Goal: Information Seeking & Learning: Learn about a topic

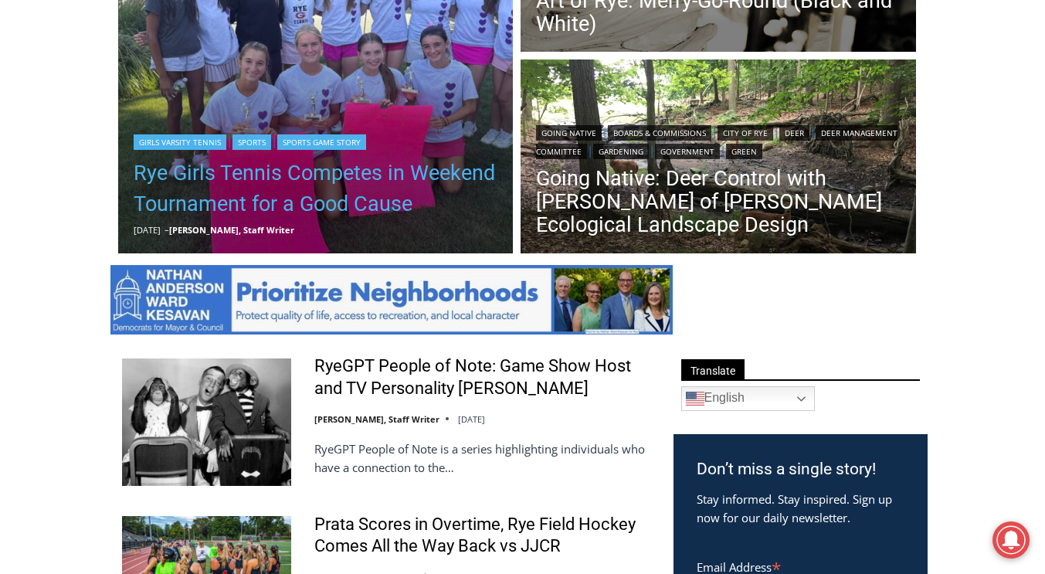
click at [312, 174] on link "Rye Girls Tennis Competes in Weekend Tournament for a Good Cause" at bounding box center [316, 189] width 365 height 62
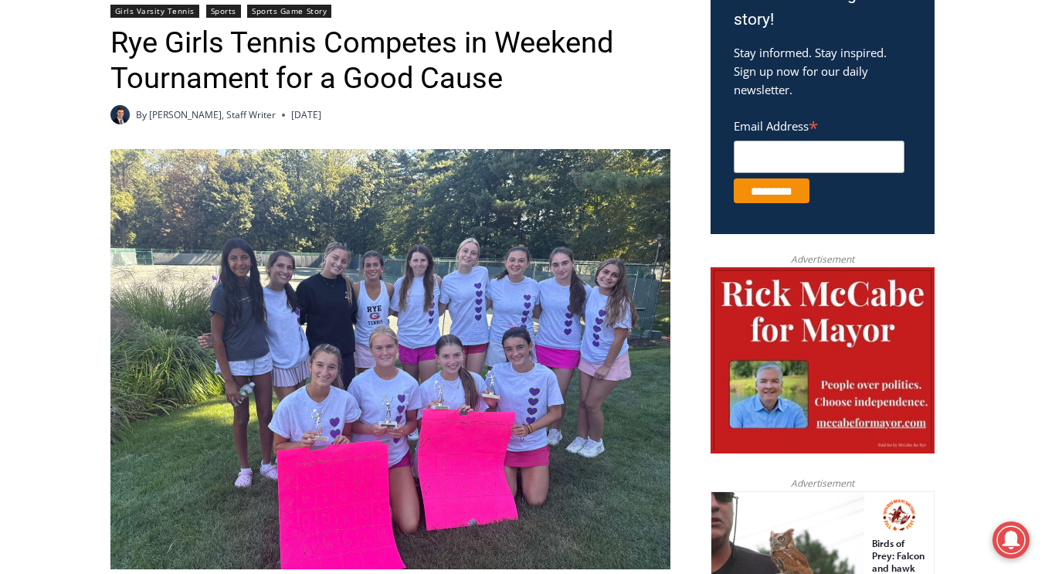
scroll to position [552, 0]
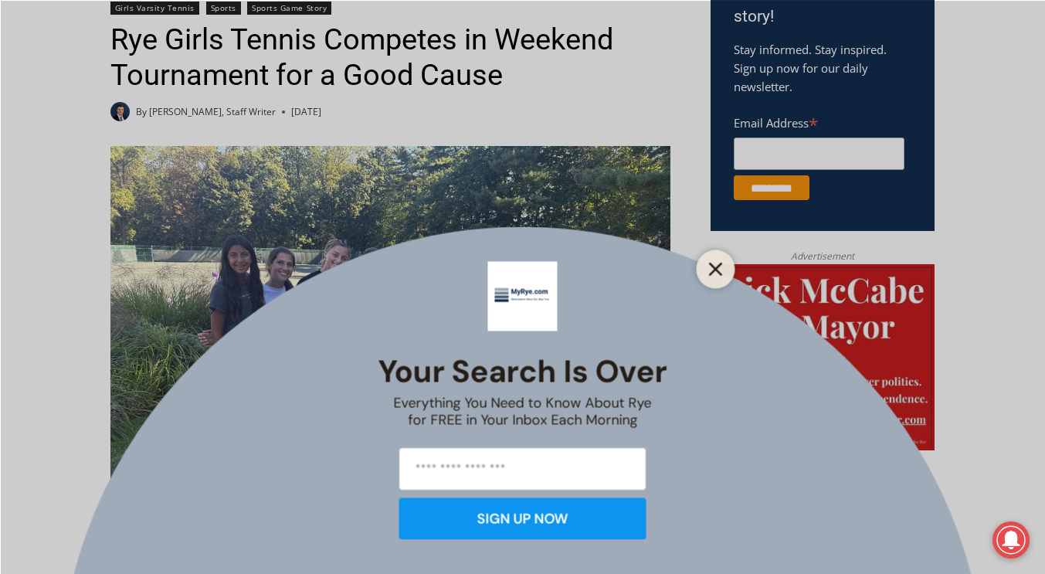
click at [712, 276] on button "Close" at bounding box center [716, 269] width 22 height 22
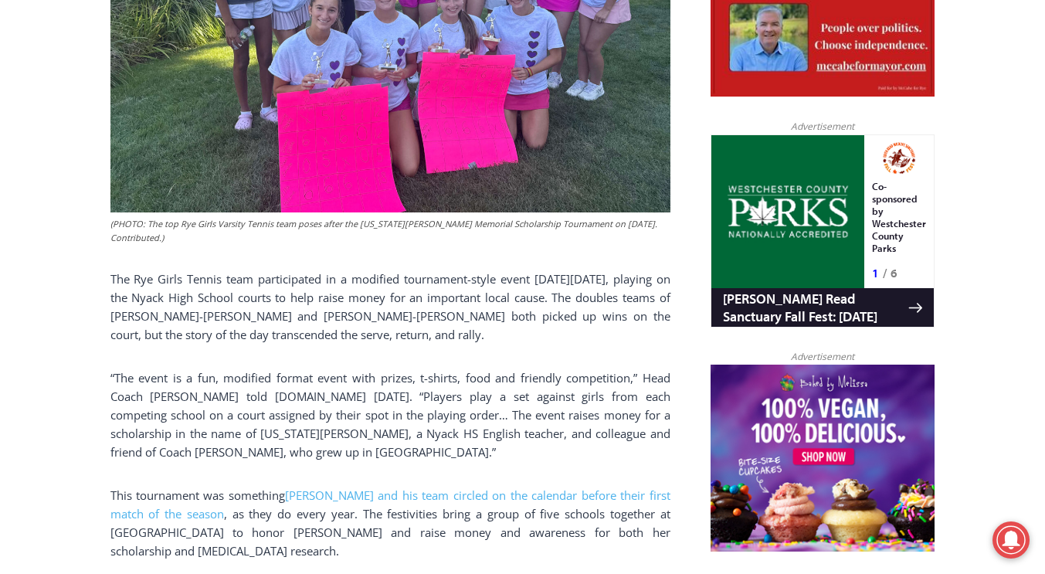
scroll to position [754, 0]
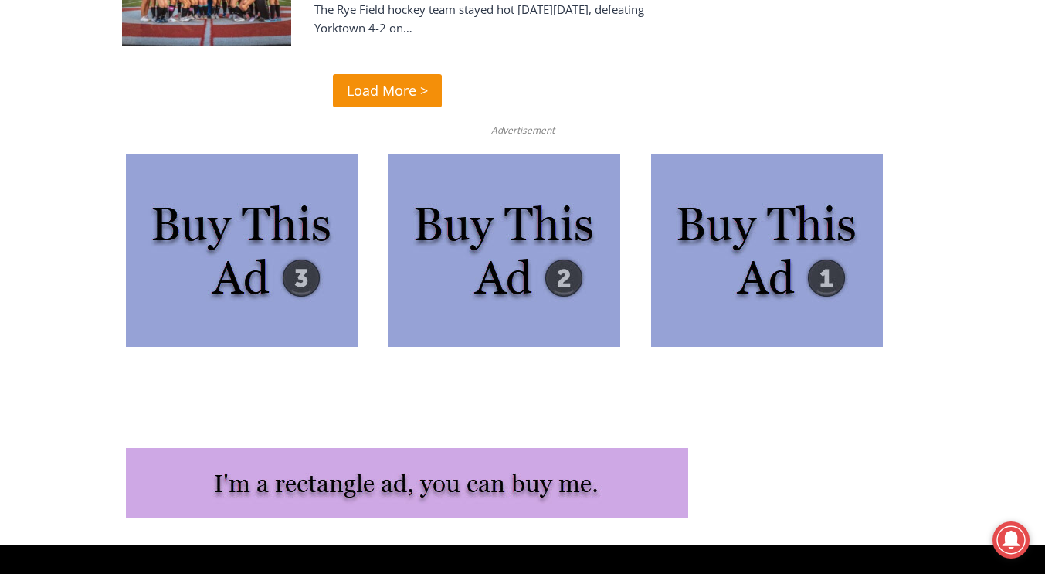
scroll to position [3978, 0]
